Goal: Information Seeking & Learning: Compare options

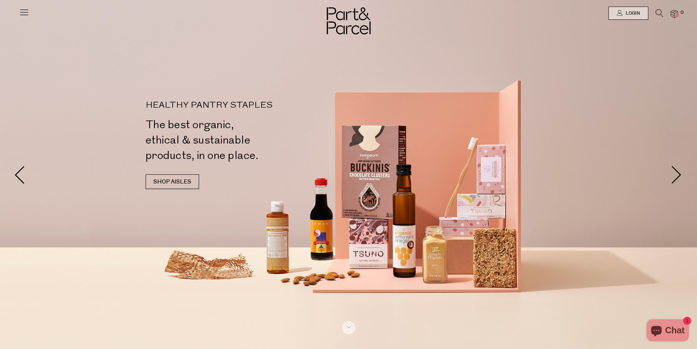
click at [657, 10] on icon at bounding box center [660, 13] width 8 height 8
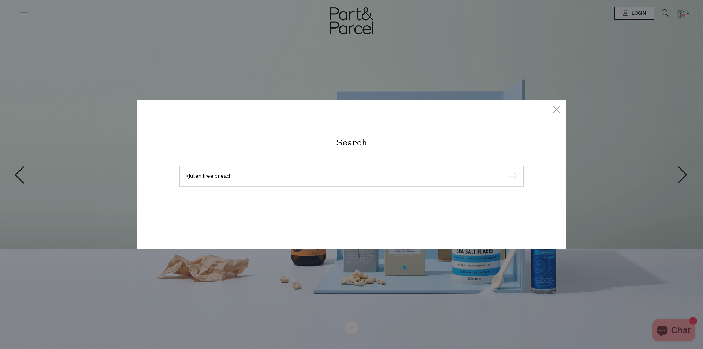
type input "gluten free bread"
click at [506, 171] on input "submit" at bounding box center [511, 176] width 11 height 11
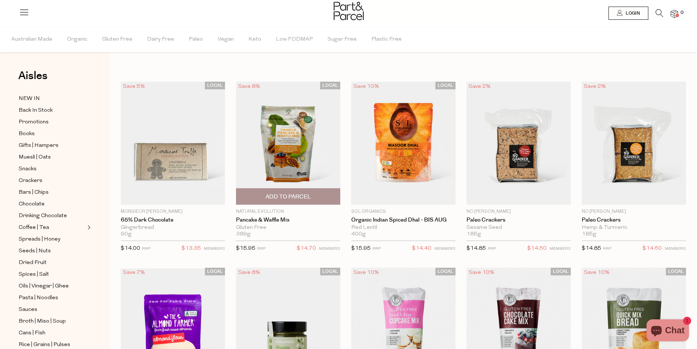
click at [251, 224] on div "Gluten Free" at bounding box center [288, 227] width 104 height 7
click at [263, 219] on link "Pancake & Waffle Mix" at bounding box center [288, 220] width 104 height 7
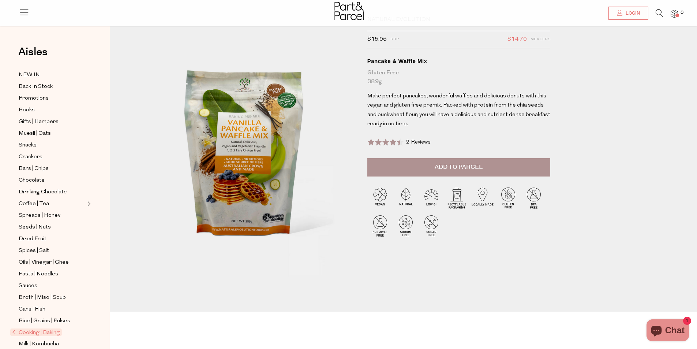
scroll to position [37, 0]
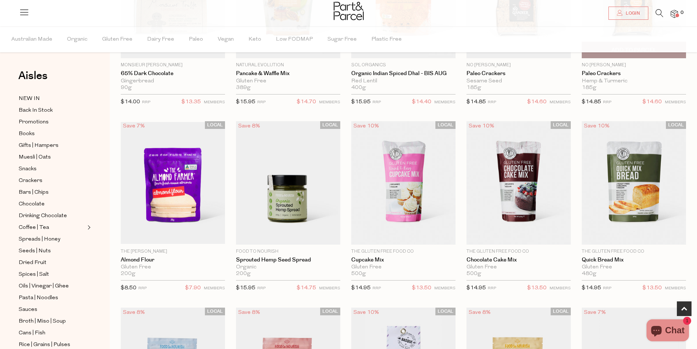
scroll to position [293, 0]
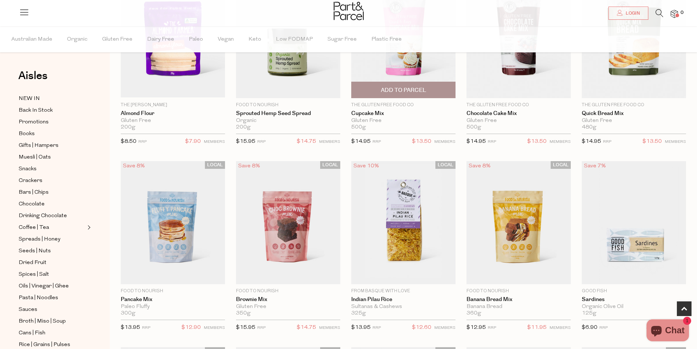
click at [398, 68] on img at bounding box center [403, 36] width 104 height 123
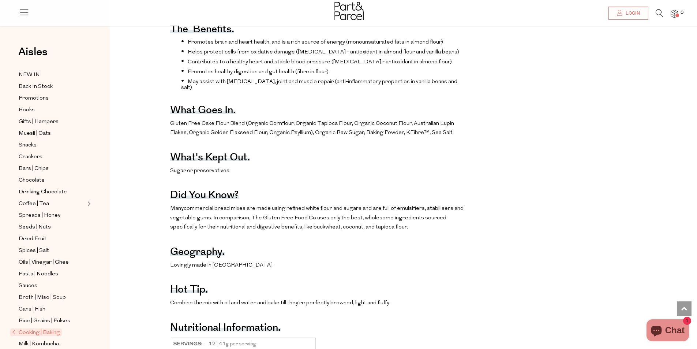
scroll to position [293, 0]
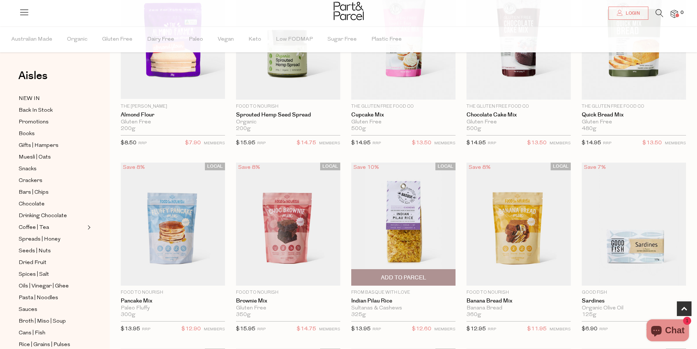
scroll to position [438, 0]
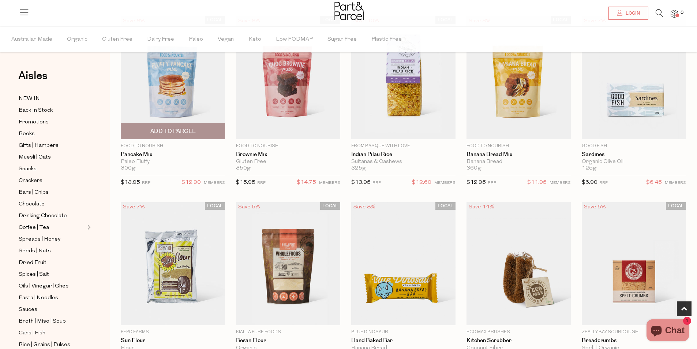
click at [175, 108] on img at bounding box center [173, 77] width 104 height 123
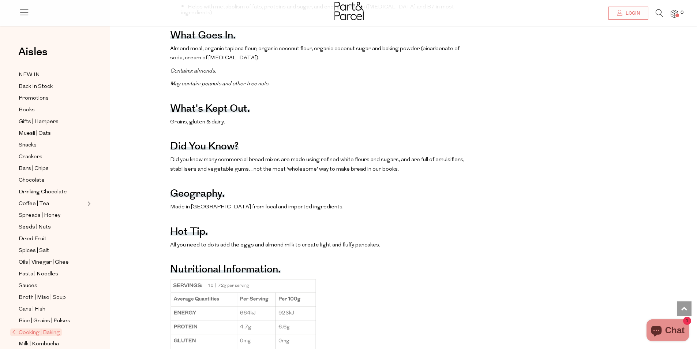
scroll to position [549, 0]
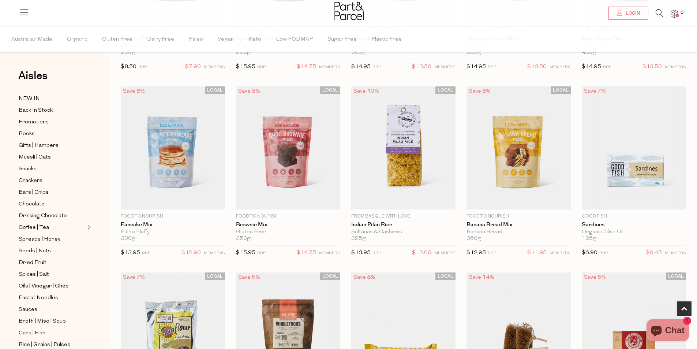
scroll to position [403, 0]
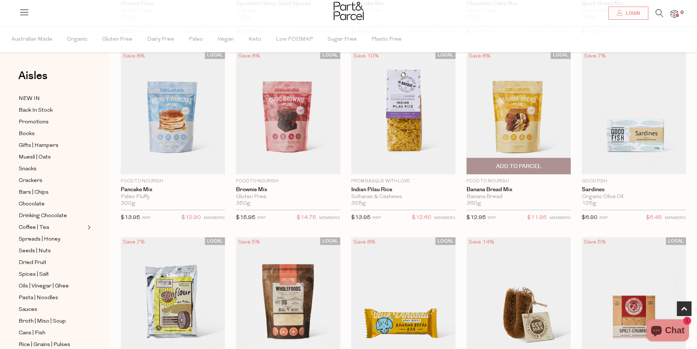
click at [511, 117] on img at bounding box center [519, 112] width 104 height 123
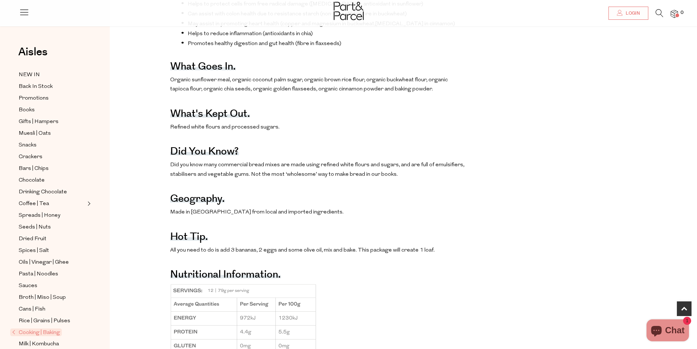
scroll to position [476, 0]
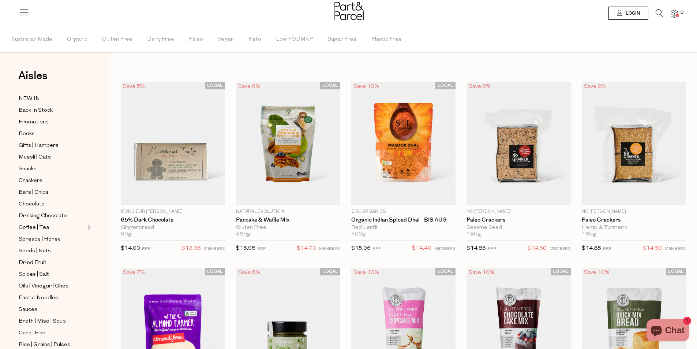
click at [661, 15] on icon at bounding box center [660, 13] width 8 height 8
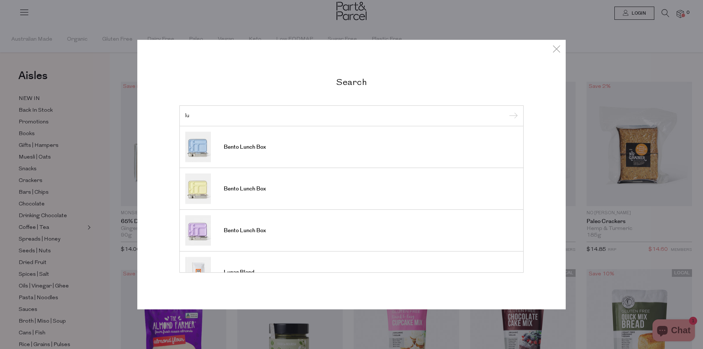
type input "l"
type input "blue dinosaur"
click at [506, 111] on input "submit" at bounding box center [511, 116] width 11 height 11
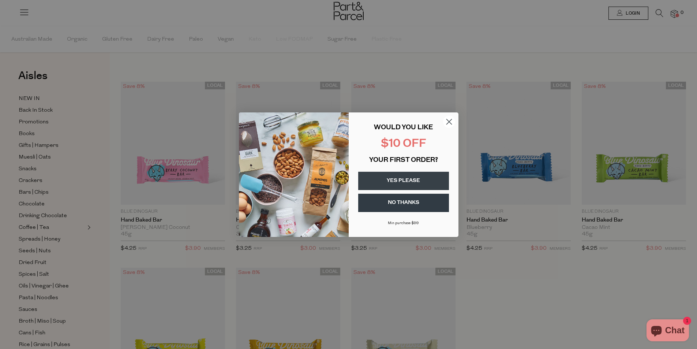
click at [449, 120] on circle "Close dialog" at bounding box center [449, 121] width 12 height 12
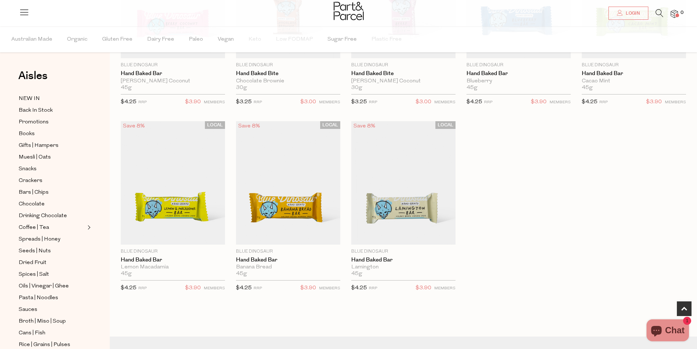
scroll to position [110, 0]
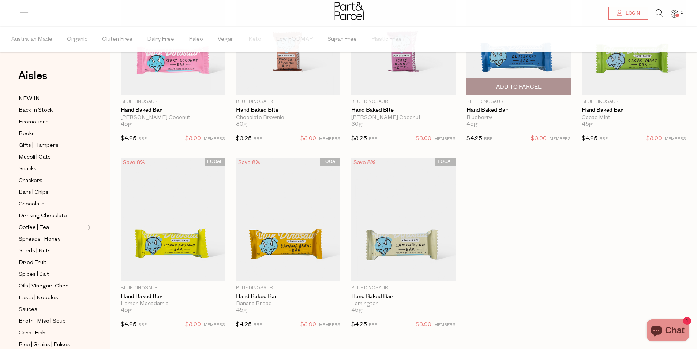
click at [491, 71] on img at bounding box center [519, 33] width 104 height 123
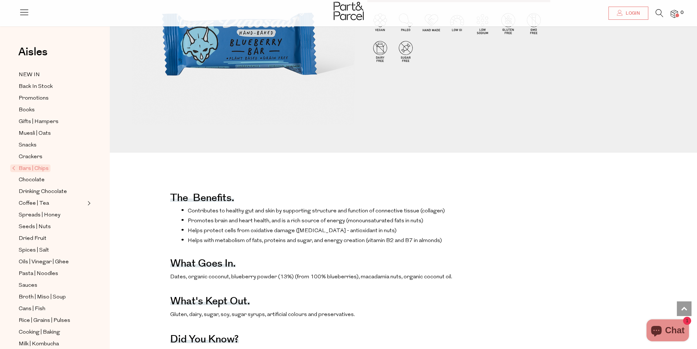
scroll to position [183, 0]
